Goal: Task Accomplishment & Management: Manage account settings

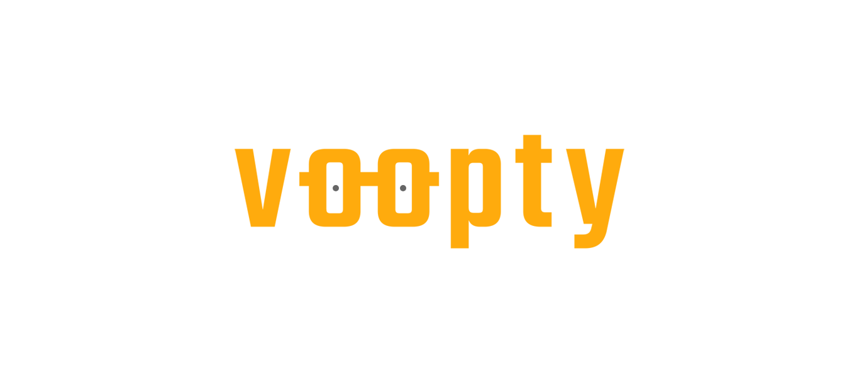
select select "**********"
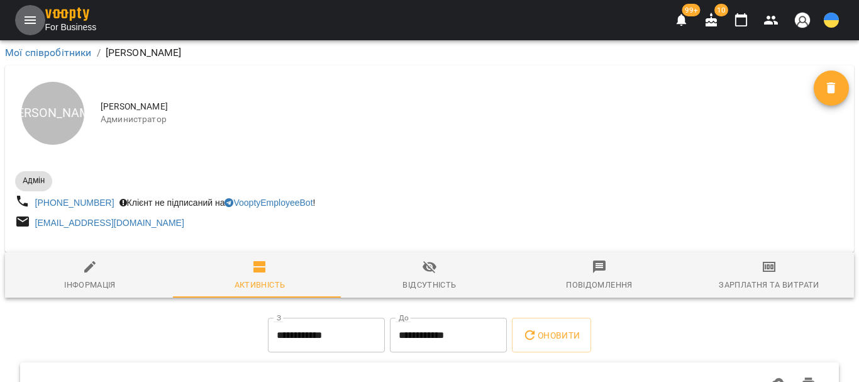
click at [26, 20] on icon "Menu" at bounding box center [30, 20] width 11 height 8
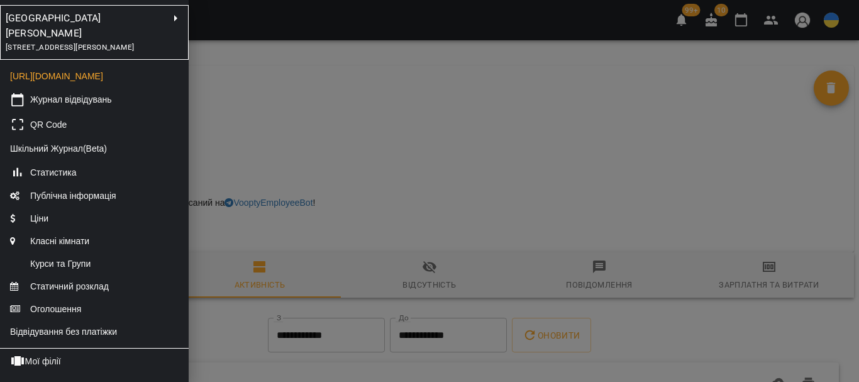
click at [297, 94] on div at bounding box center [429, 191] width 859 height 382
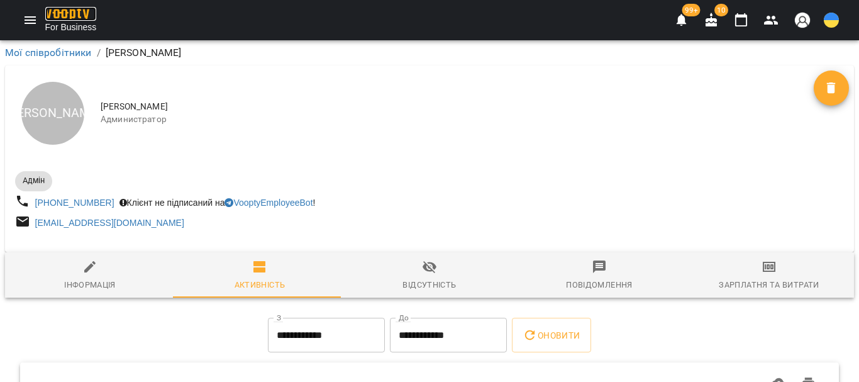
click at [64, 14] on img at bounding box center [67, 14] width 44 height 13
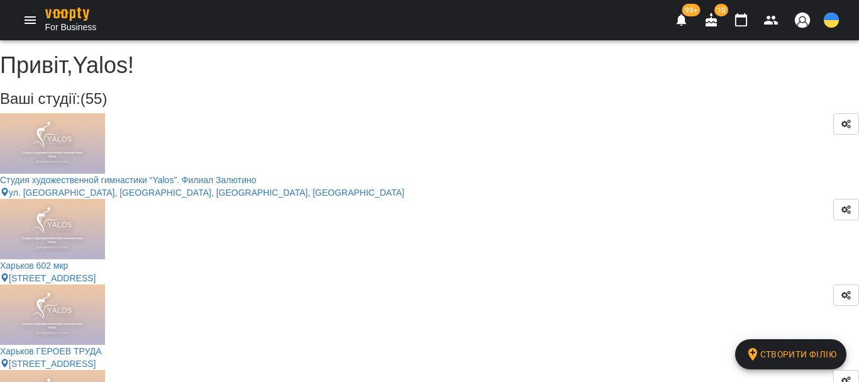
scroll to position [1745, 0]
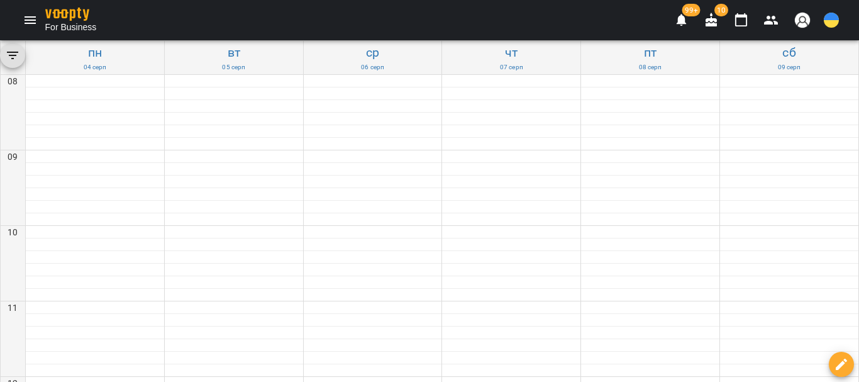
scroll to position [189, 0]
click at [33, 18] on icon "Menu" at bounding box center [30, 20] width 15 height 15
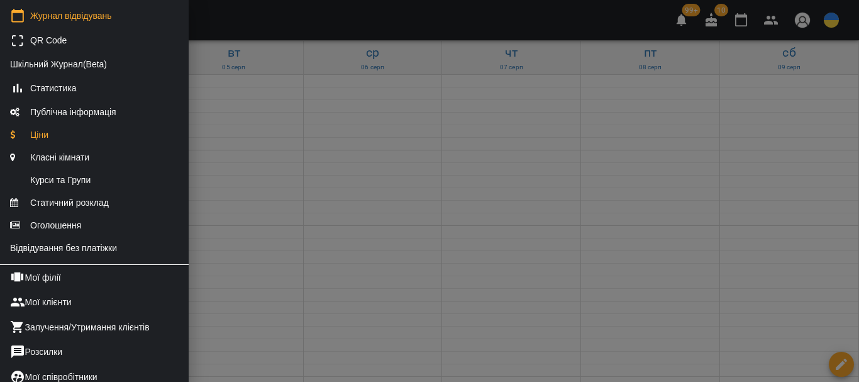
scroll to position [252, 0]
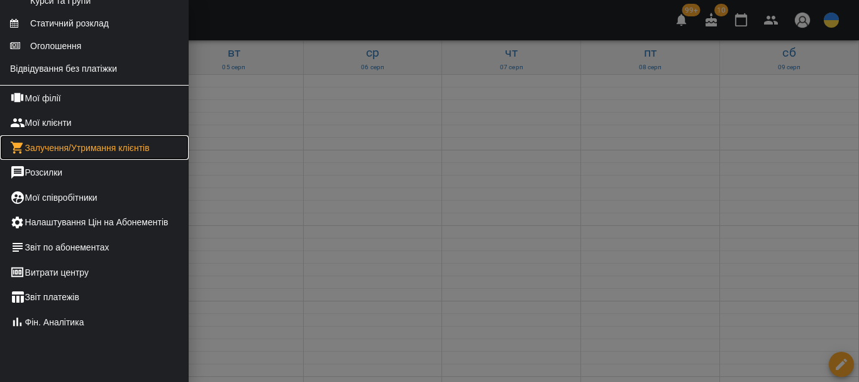
click at [123, 160] on link "Залучення/Утримання клієнтів" at bounding box center [94, 147] width 189 height 25
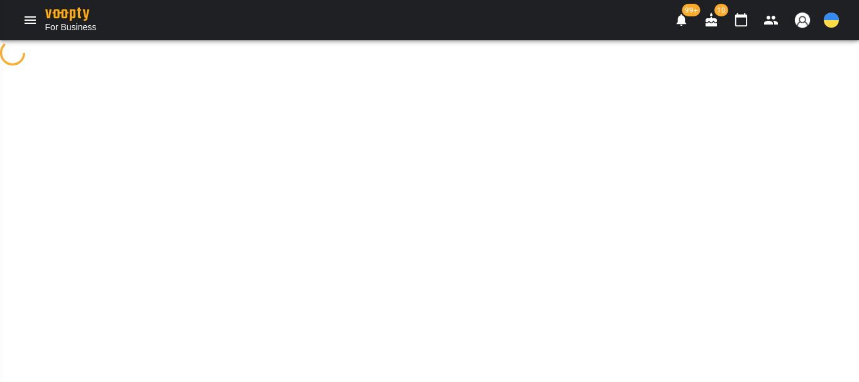
select select "**********"
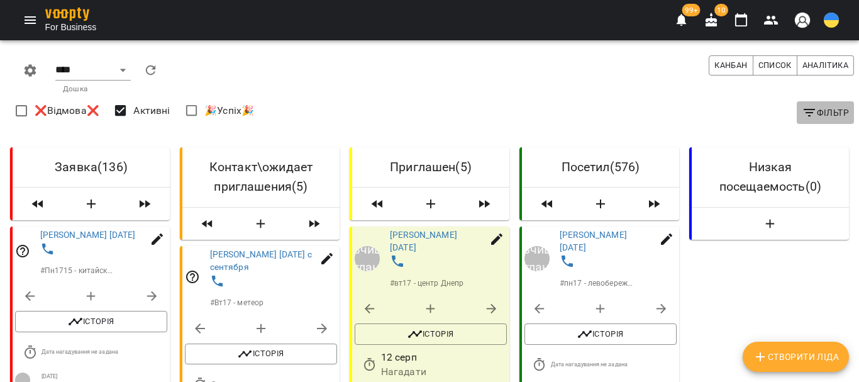
click at [805, 108] on icon "button" at bounding box center [809, 112] width 15 height 15
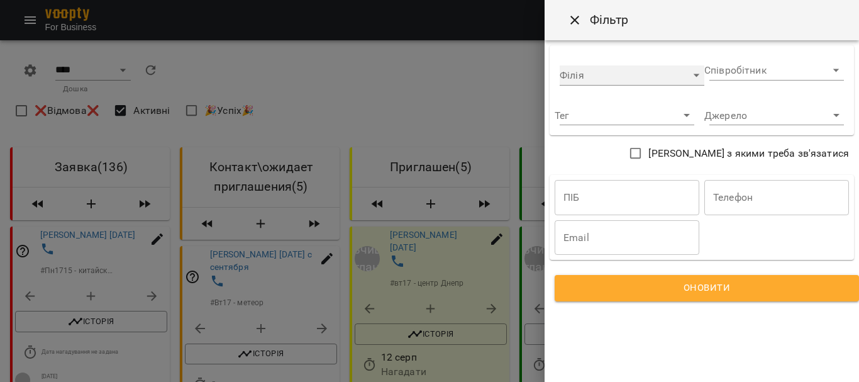
click at [619, 75] on div "​" at bounding box center [632, 75] width 145 height 20
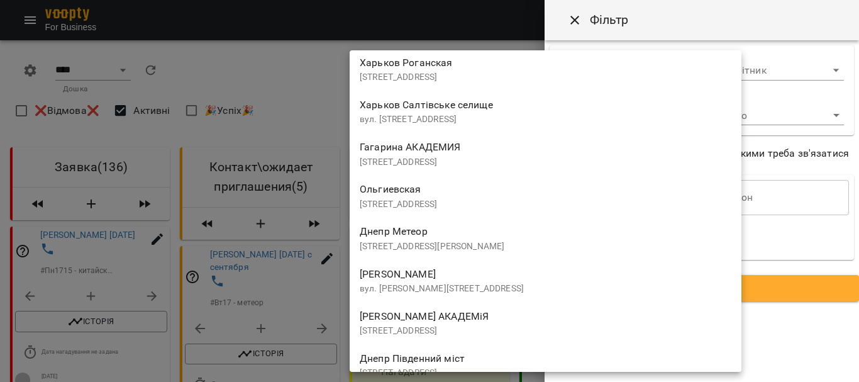
scroll to position [1945, 0]
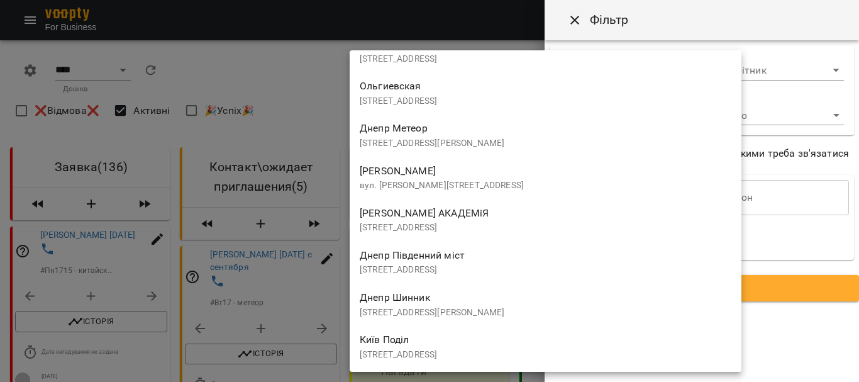
click at [459, 262] on div "Днепр [STREET_ADDRESS]" at bounding box center [546, 262] width 372 height 30
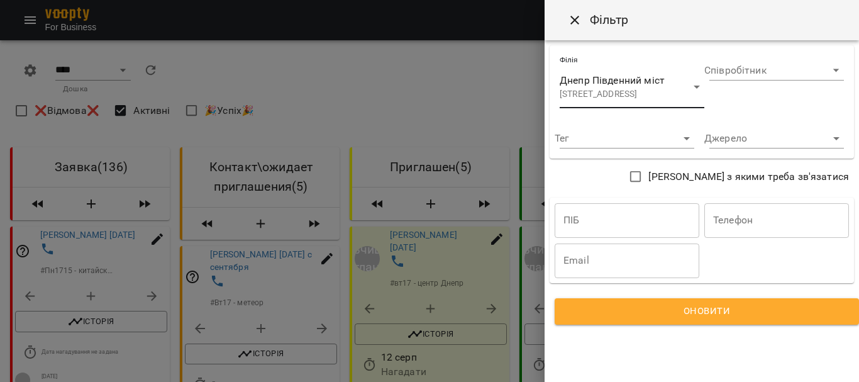
click at [599, 309] on span "Оновити" at bounding box center [707, 311] width 274 height 16
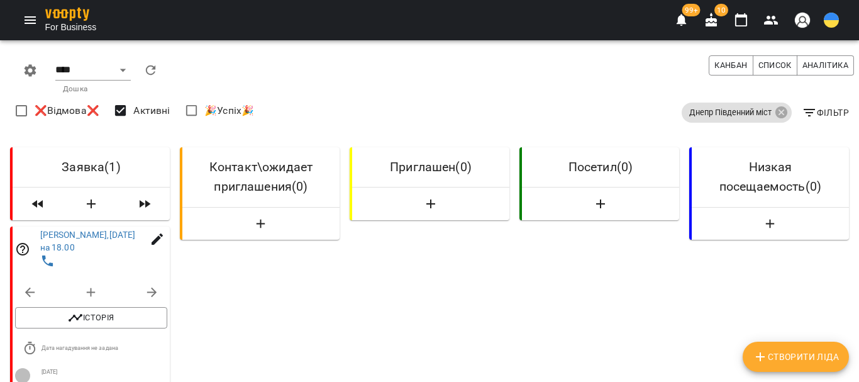
scroll to position [126, 0]
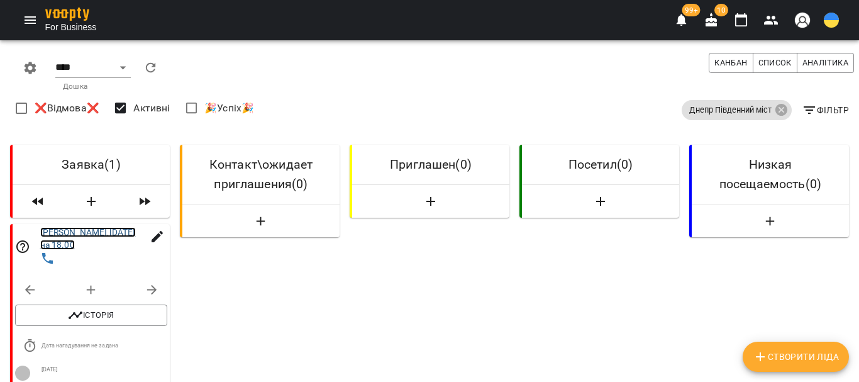
click at [82, 227] on link "[PERSON_NAME],[DATE] на 18.00" at bounding box center [88, 238] width 96 height 23
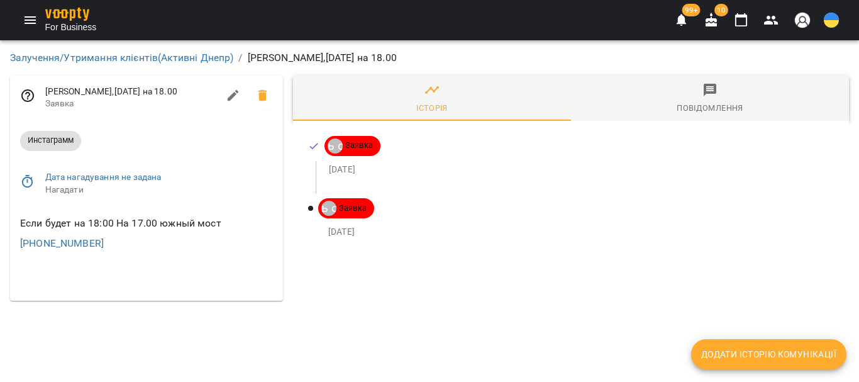
click at [230, 96] on icon "button" at bounding box center [233, 95] width 15 height 15
select select "**"
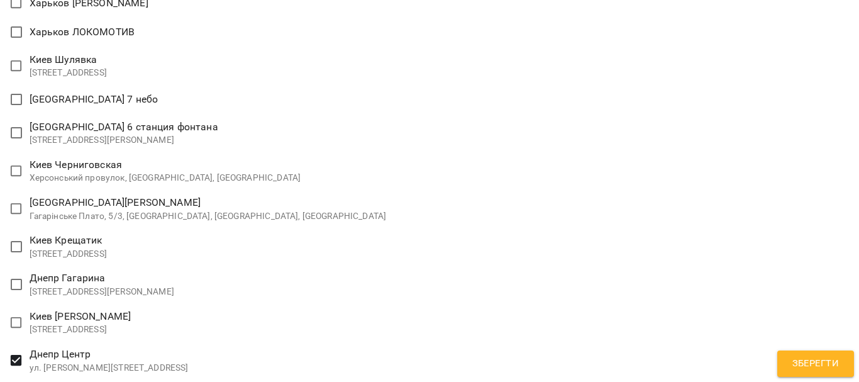
scroll to position [2075, 0]
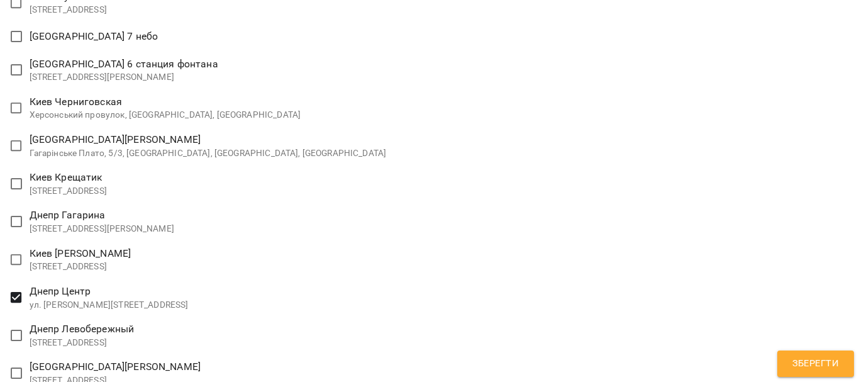
click at [805, 359] on span "Зберегти" at bounding box center [815, 363] width 47 height 16
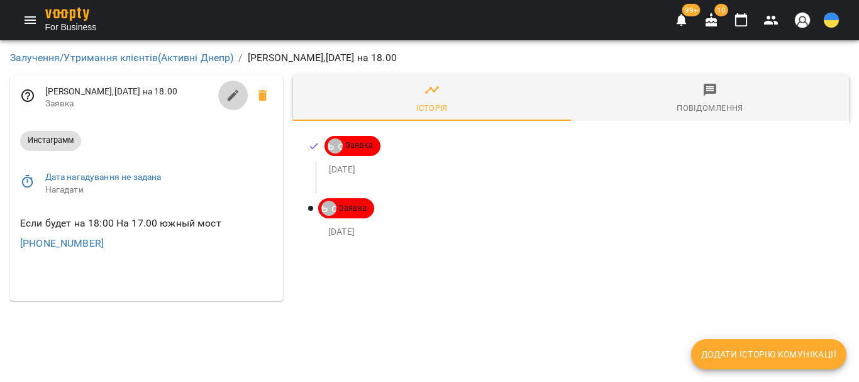
click at [235, 93] on icon "button" at bounding box center [233, 95] width 11 height 11
select select "**"
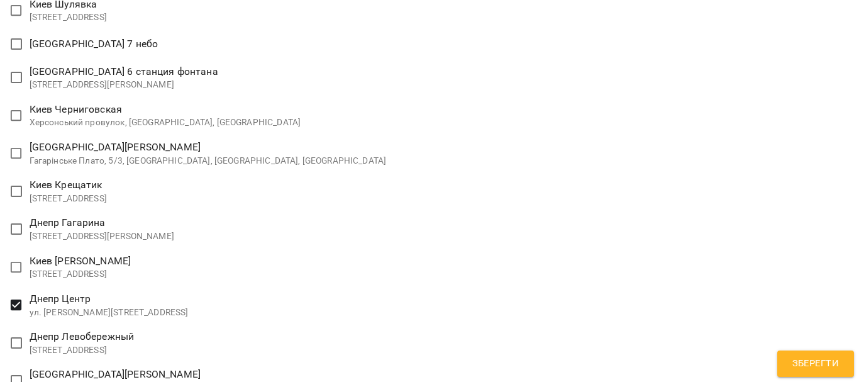
scroll to position [2138, 0]
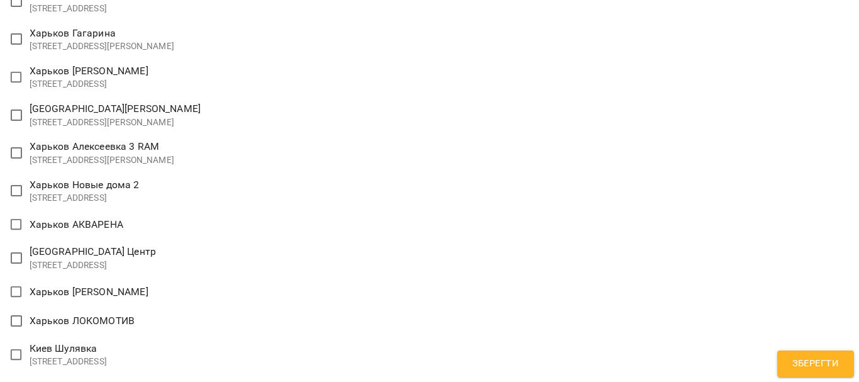
scroll to position [1698, 0]
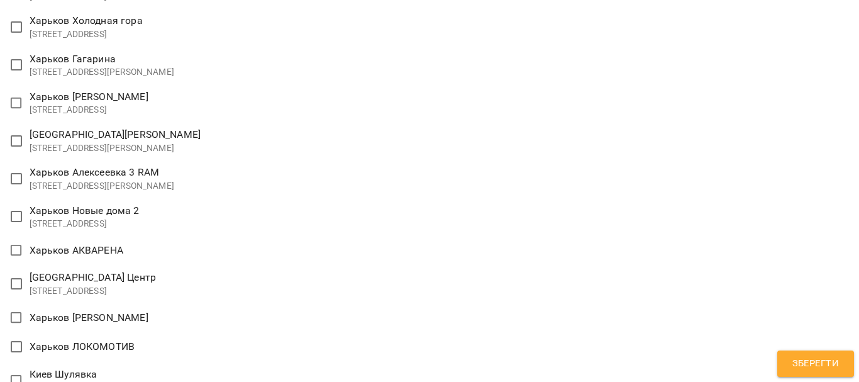
type textarea "**********"
click at [795, 363] on span "Зберегти" at bounding box center [815, 363] width 47 height 16
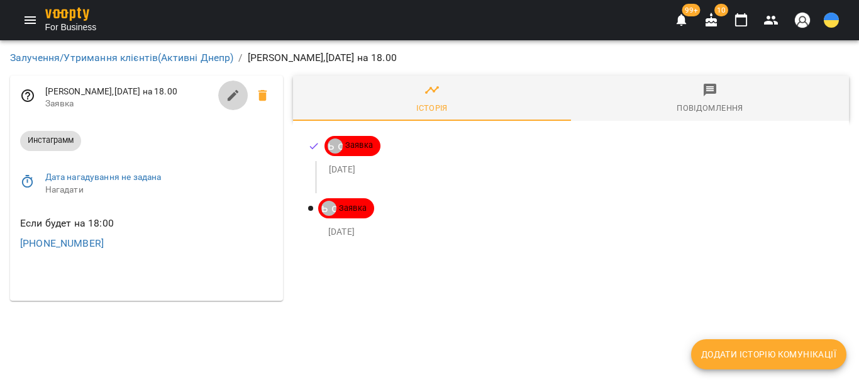
click at [231, 96] on icon "button" at bounding box center [233, 95] width 11 height 11
select select "**"
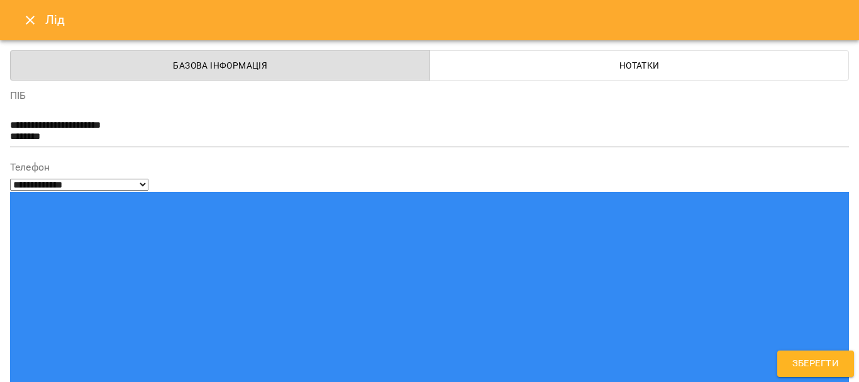
type input "***"
click at [831, 366] on span "Зберегти" at bounding box center [815, 363] width 47 height 16
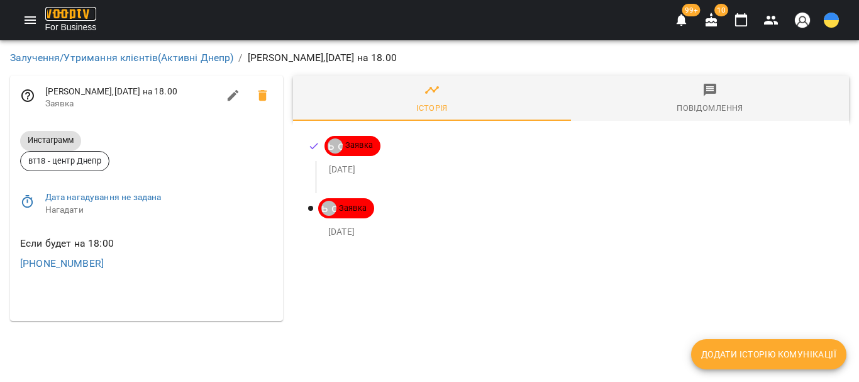
click at [77, 16] on img at bounding box center [67, 14] width 44 height 13
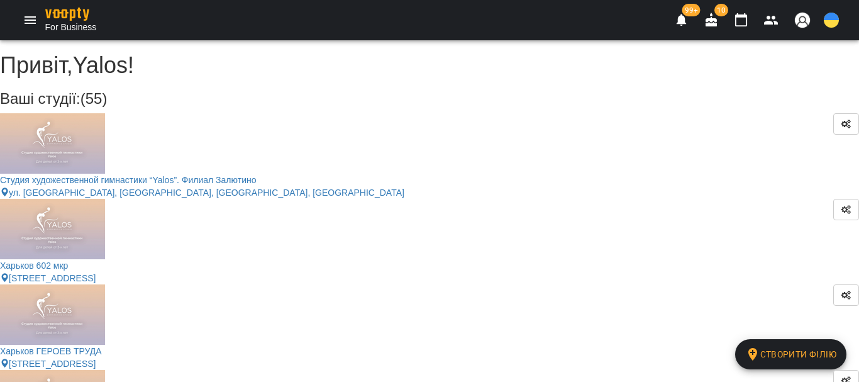
scroll to position [1745, 0]
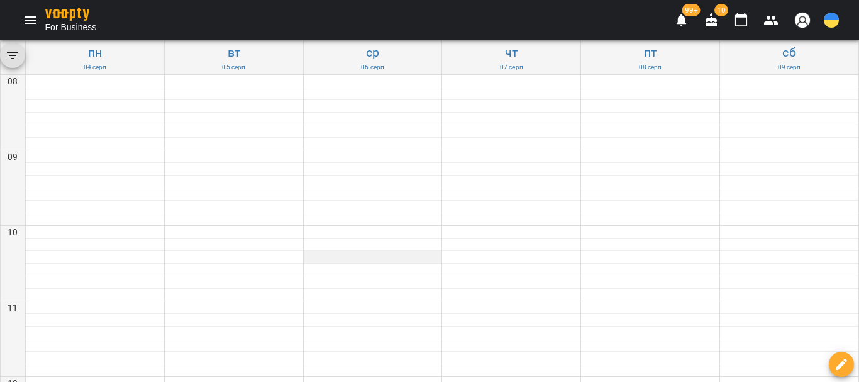
scroll to position [384, 0]
click at [31, 18] on icon "Menu" at bounding box center [30, 20] width 15 height 15
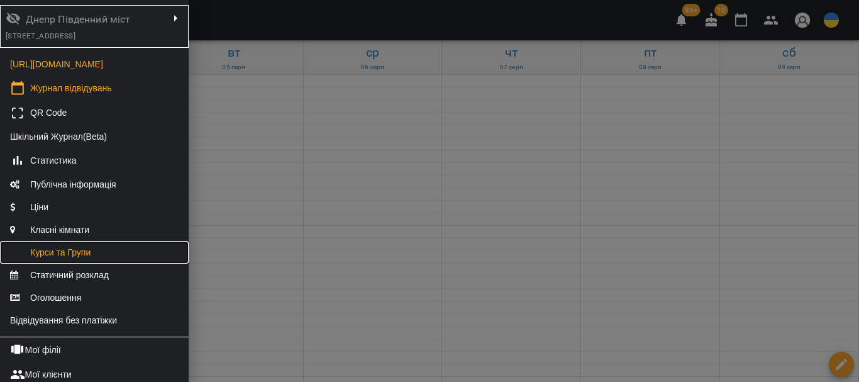
click at [83, 258] on span "Курси та Групи" at bounding box center [50, 252] width 81 height 13
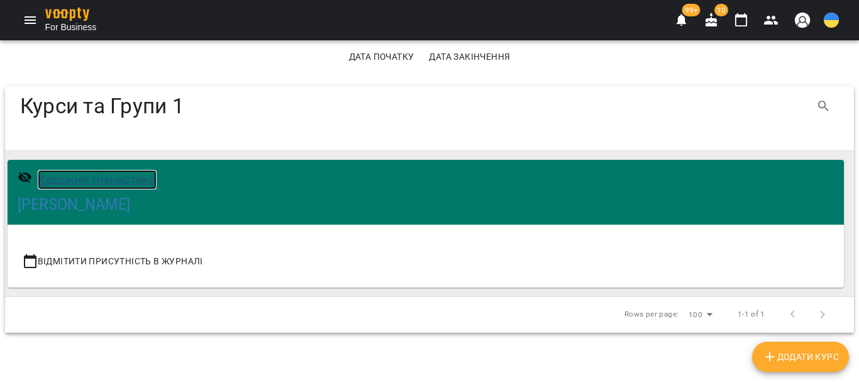
click at [110, 178] on h6 "Художня гімнастика" at bounding box center [97, 179] width 119 height 19
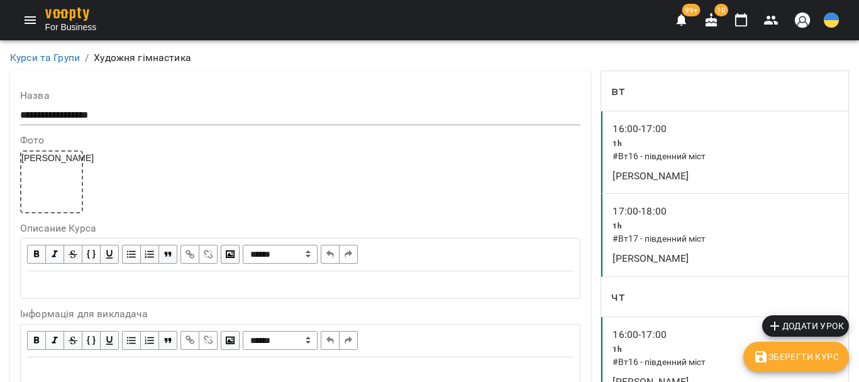
scroll to position [1100, 0]
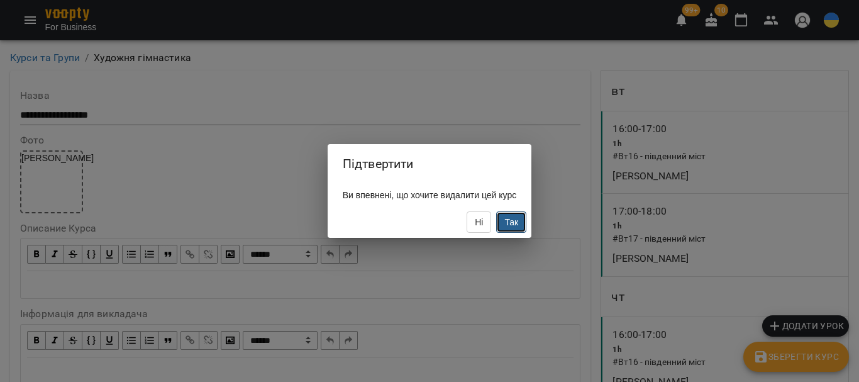
click at [508, 226] on span "Так" at bounding box center [511, 222] width 14 height 10
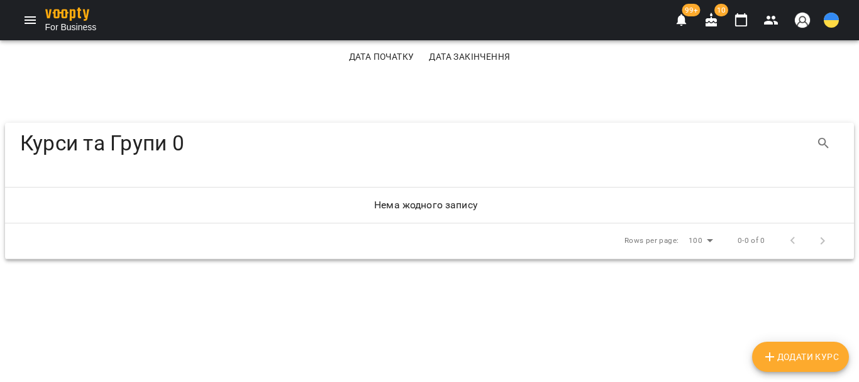
click at [27, 19] on icon "Menu" at bounding box center [30, 20] width 15 height 15
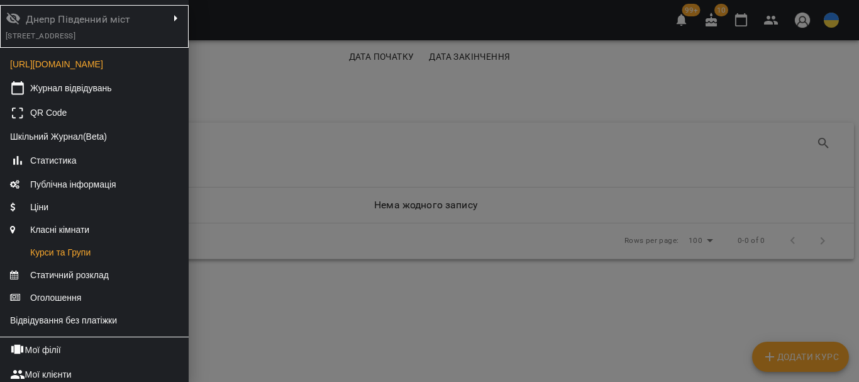
click at [248, 160] on div at bounding box center [429, 191] width 859 height 382
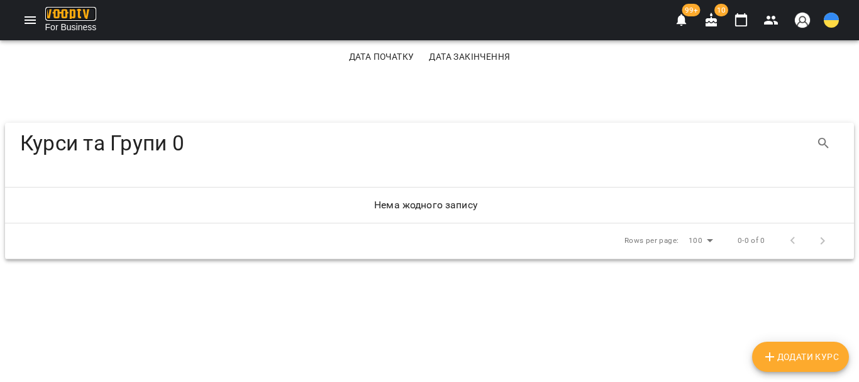
click at [70, 12] on img at bounding box center [67, 14] width 44 height 13
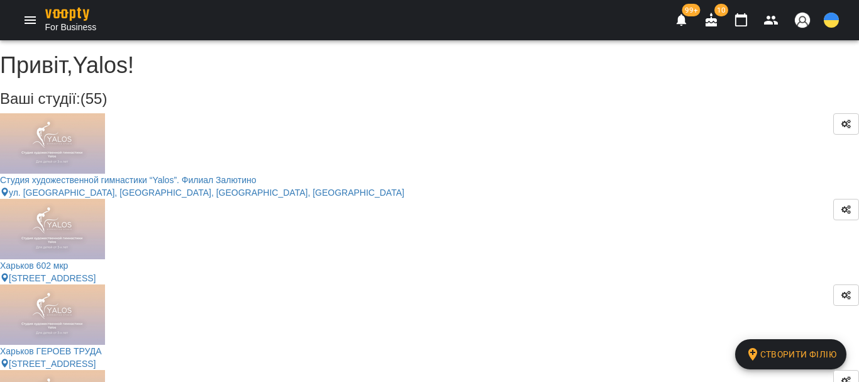
scroll to position [1745, 0]
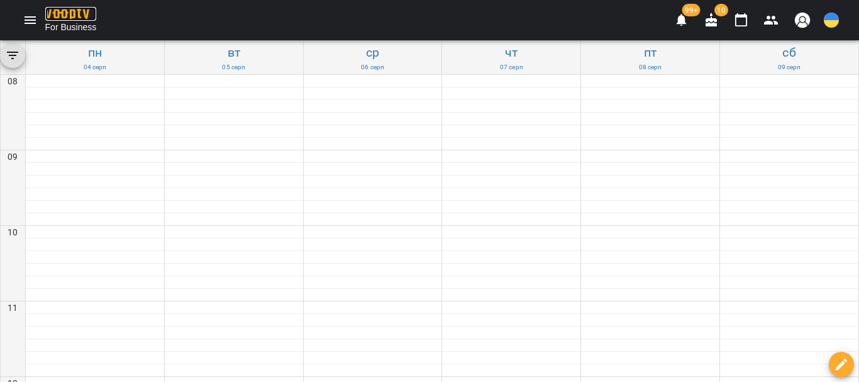
click at [64, 12] on img at bounding box center [67, 14] width 44 height 13
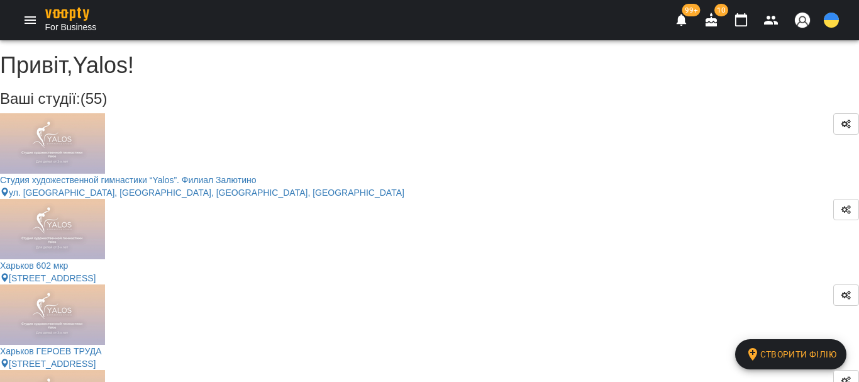
scroll to position [1745, 0]
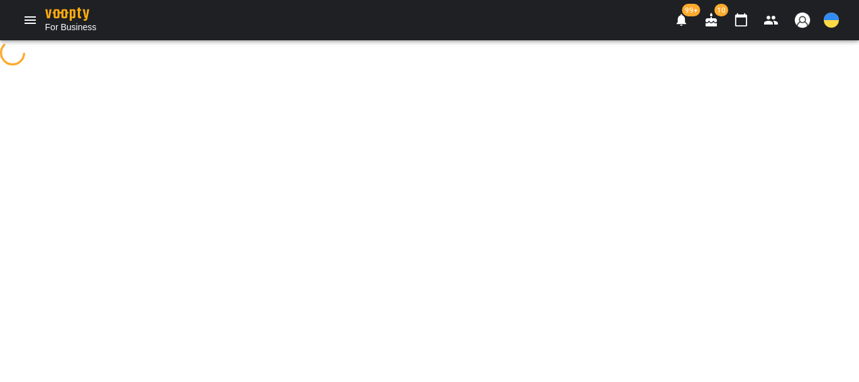
select select "**"
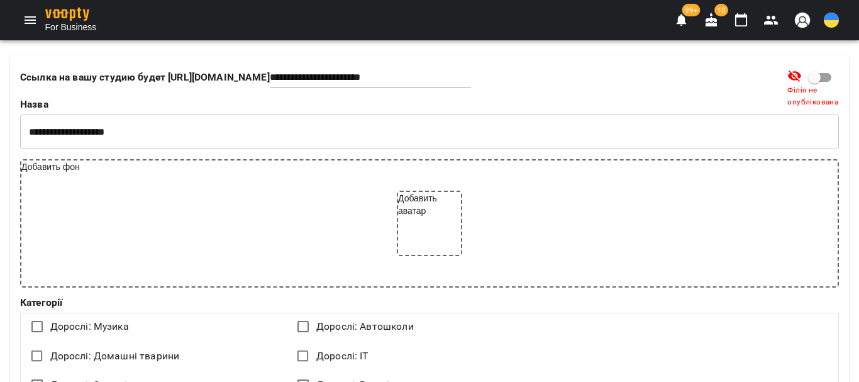
scroll to position [1966, 0]
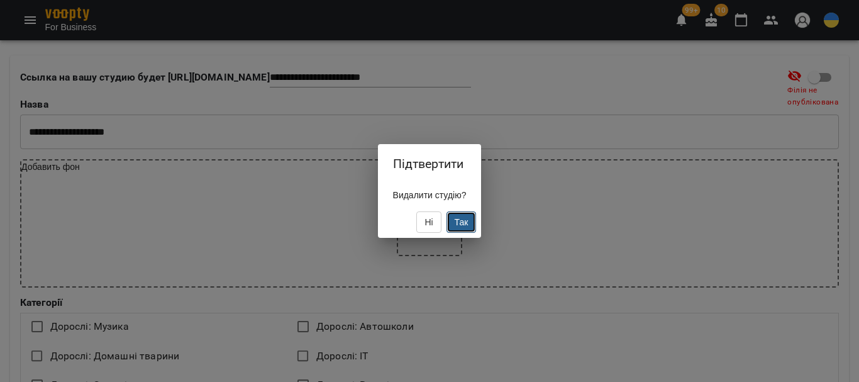
click at [455, 225] on span "Так" at bounding box center [462, 222] width 14 height 10
